Goal: Answer question/provide support

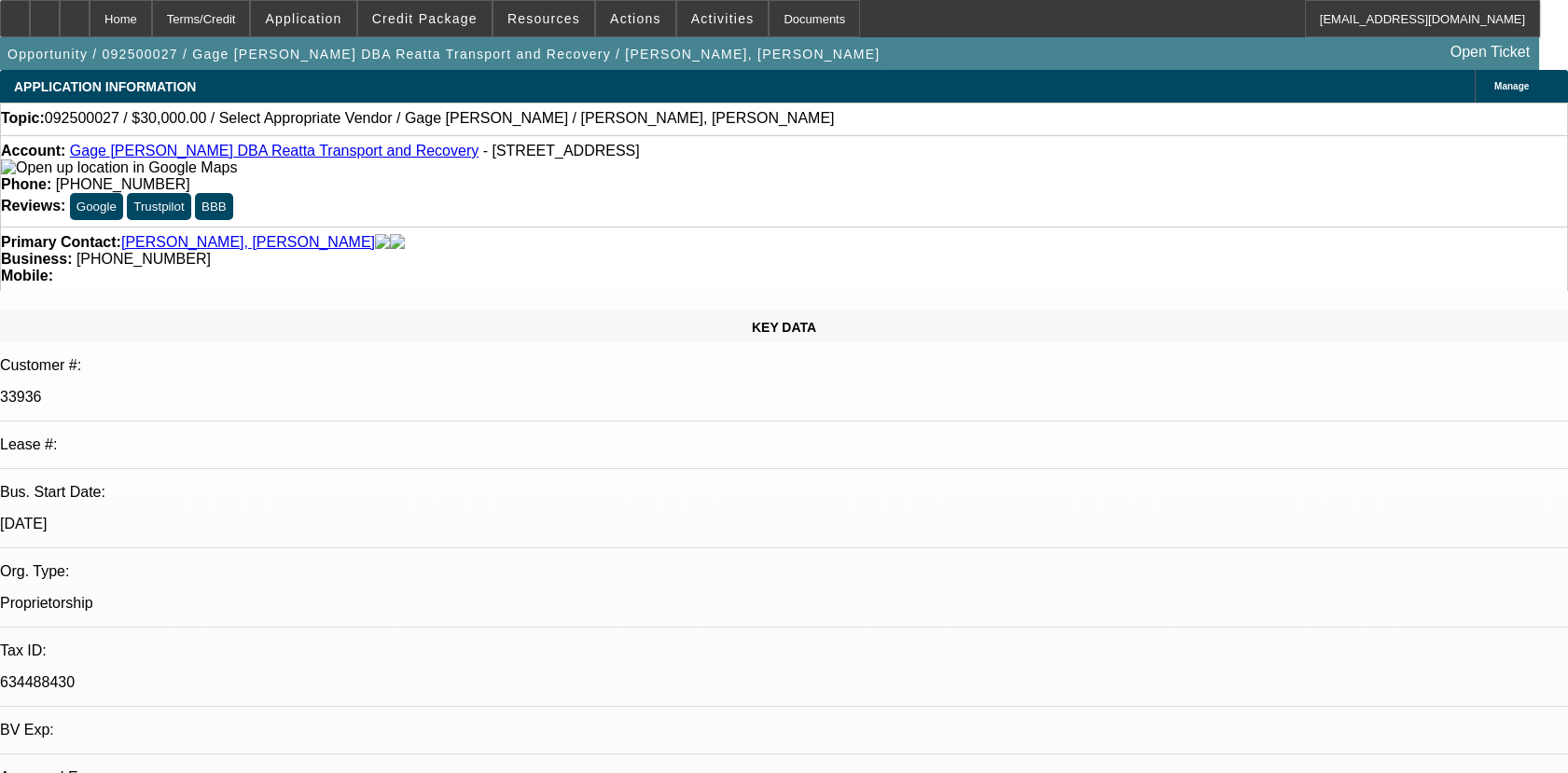
select select "0"
select select "2"
select select "0.1"
select select "1"
select select "2"
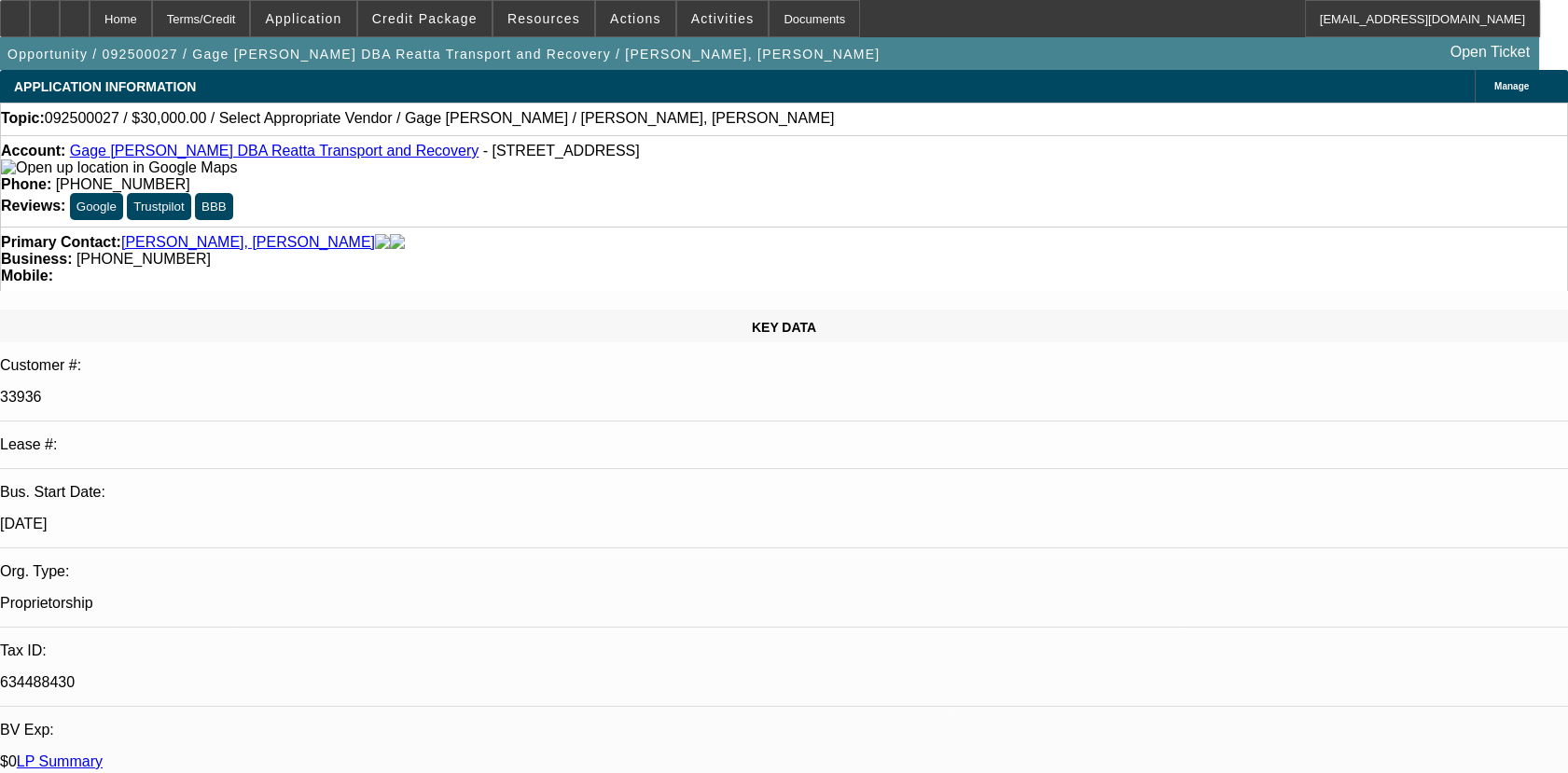
select select "4"
select select "0"
select select "2"
select select "0.1"
select select "1"
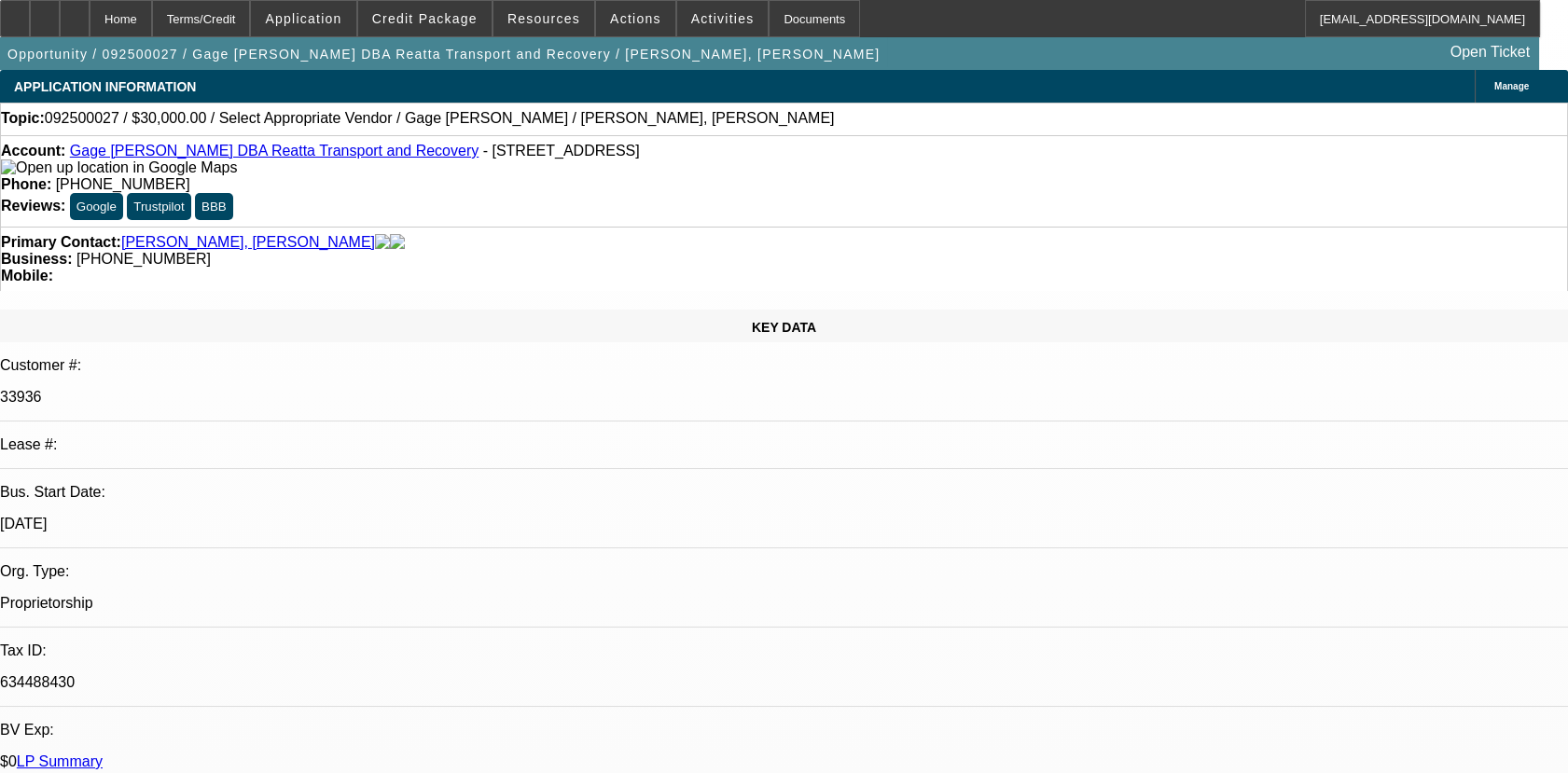
select select "2"
select select "4"
radio input "true"
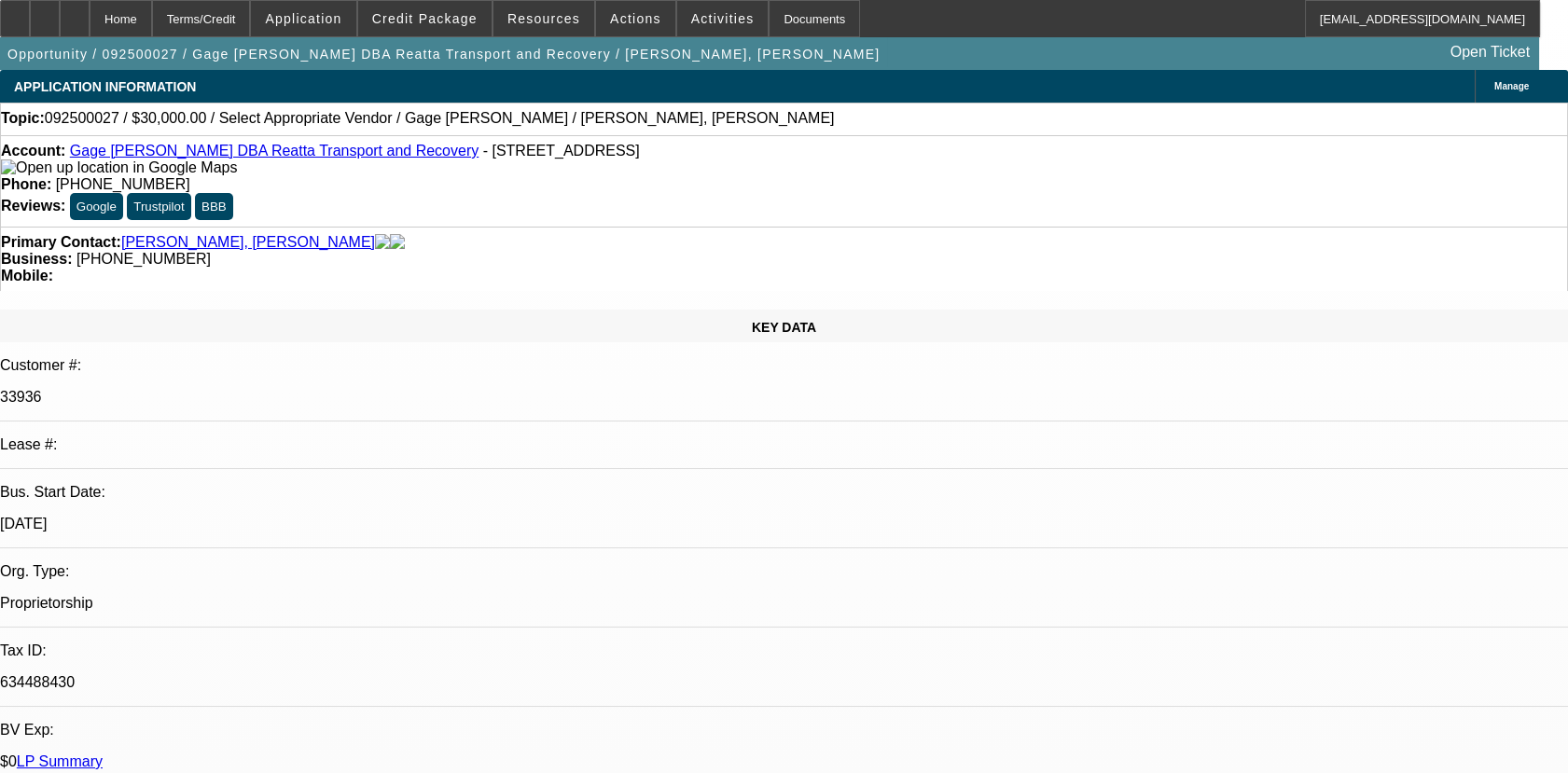
type textarea "01- NEW SVC DEAL 2 PMTS ON TIME. NO COLLECTIONS ISSUES."
radio input "true"
